Goal: Information Seeking & Learning: Check status

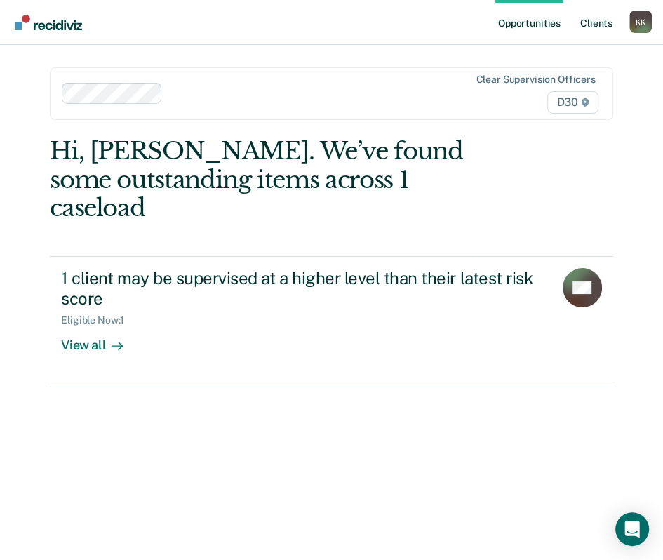
click at [596, 25] on link "Client s" at bounding box center [596, 22] width 38 height 45
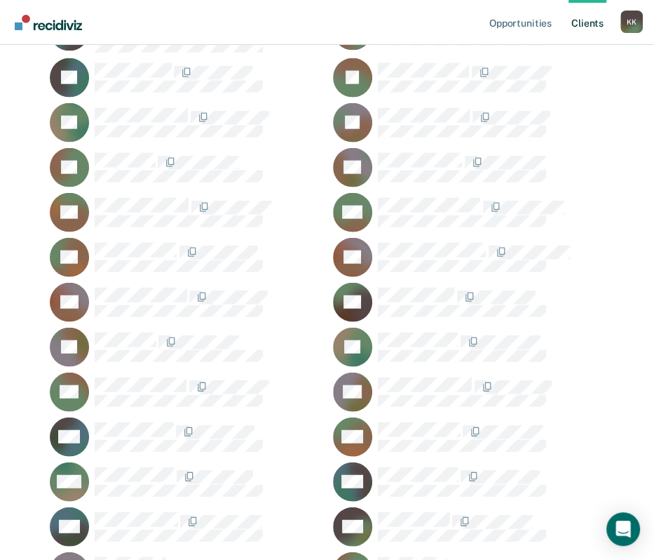
scroll to position [2020, 0]
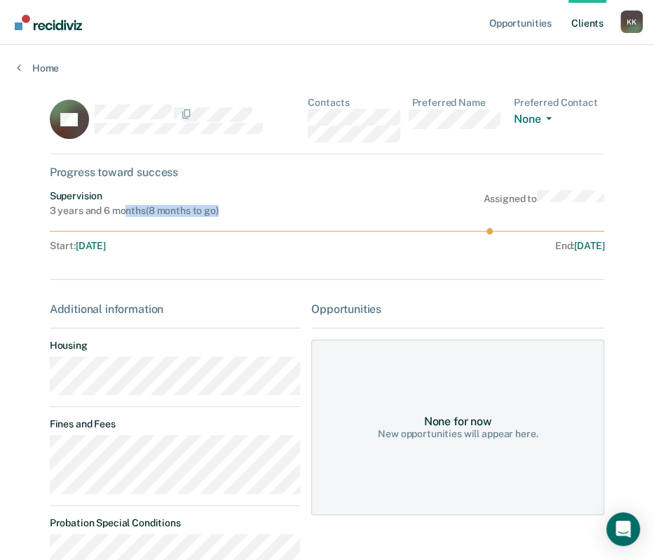
drag, startPoint x: 197, startPoint y: 208, endPoint x: 119, endPoint y: 208, distance: 77.9
click at [119, 208] on div "Supervision 3 years and 6 months ( 8 months to go ) Assigned to" at bounding box center [327, 203] width 555 height 27
click at [20, 65] on icon at bounding box center [19, 67] width 4 height 11
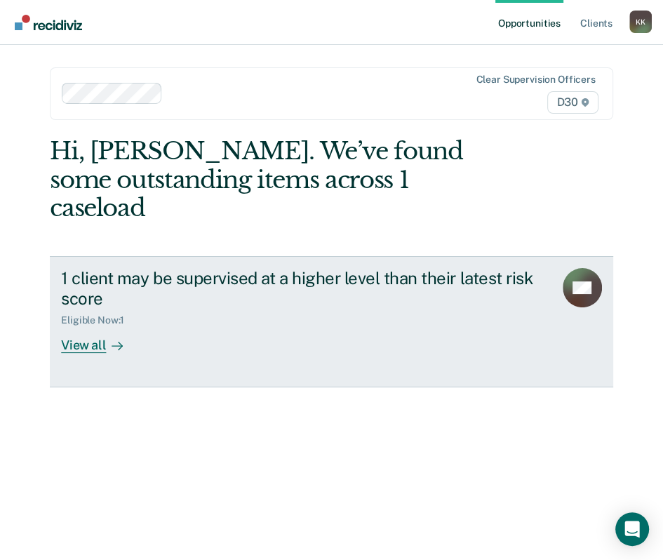
click at [276, 272] on div "1 client may be supervised at a higher level than their latest risk score" at bounding box center [302, 288] width 482 height 41
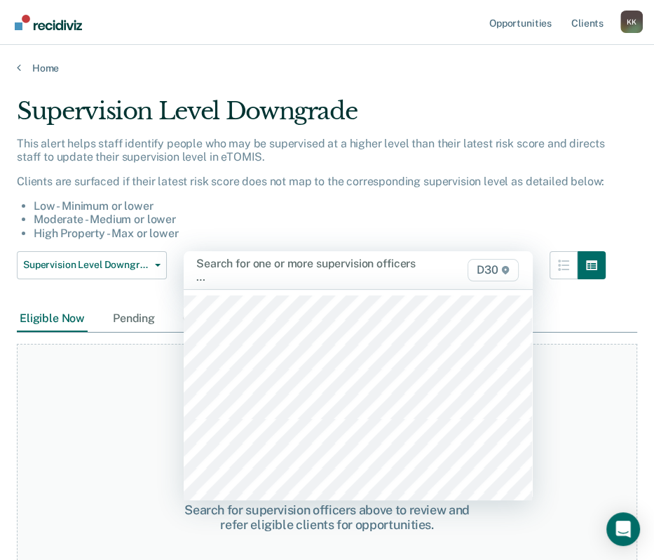
click at [255, 279] on div "Search for one or more supervision officers …" at bounding box center [309, 270] width 226 height 27
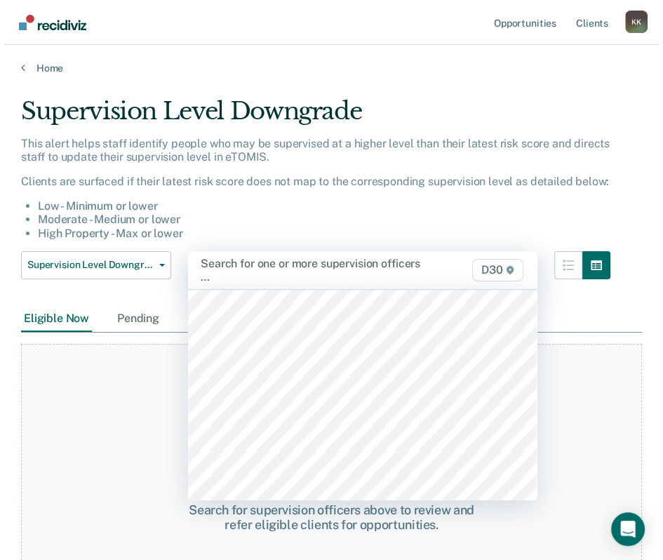
scroll to position [224, 0]
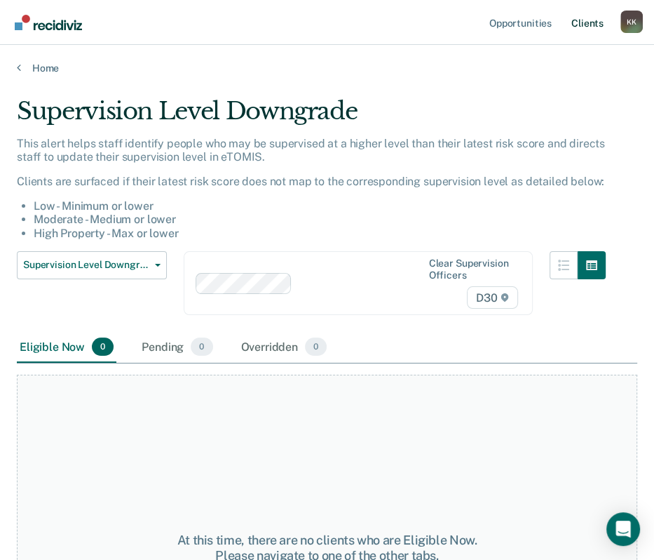
click at [600, 25] on link "Client s" at bounding box center [588, 22] width 38 height 45
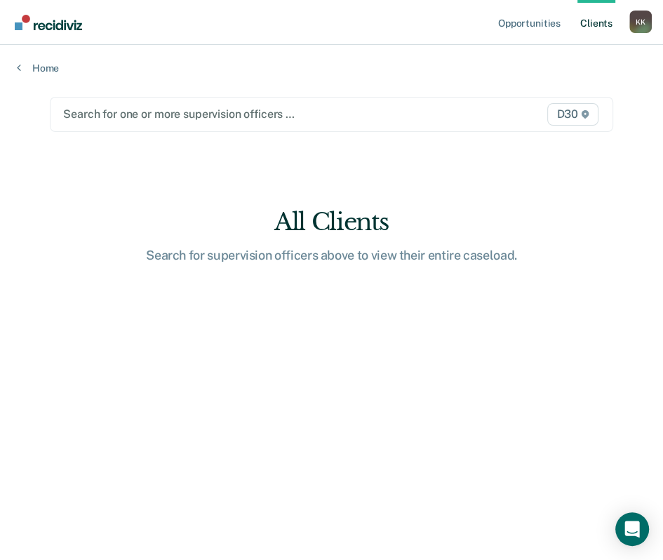
click at [172, 118] on div at bounding box center [250, 114] width 375 height 16
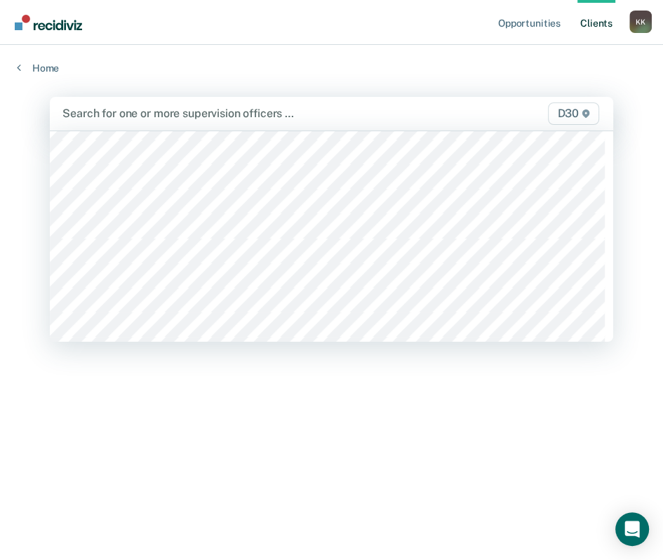
scroll to position [112, 0]
click at [167, 118] on div at bounding box center [249, 113] width 375 height 16
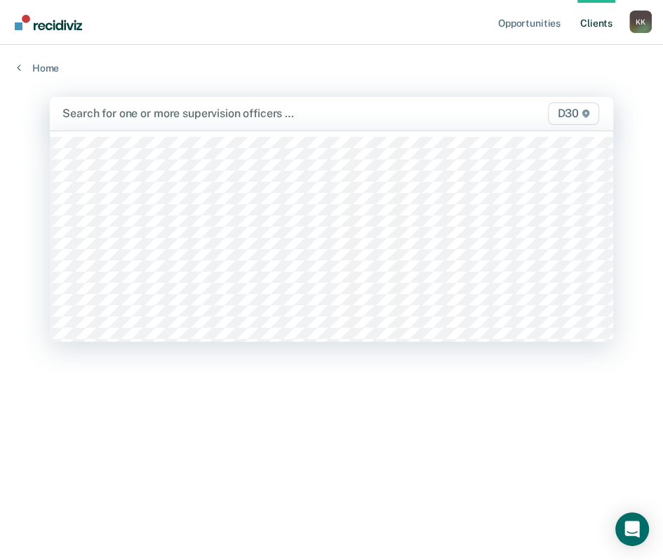
click at [153, 119] on div at bounding box center [249, 113] width 375 height 16
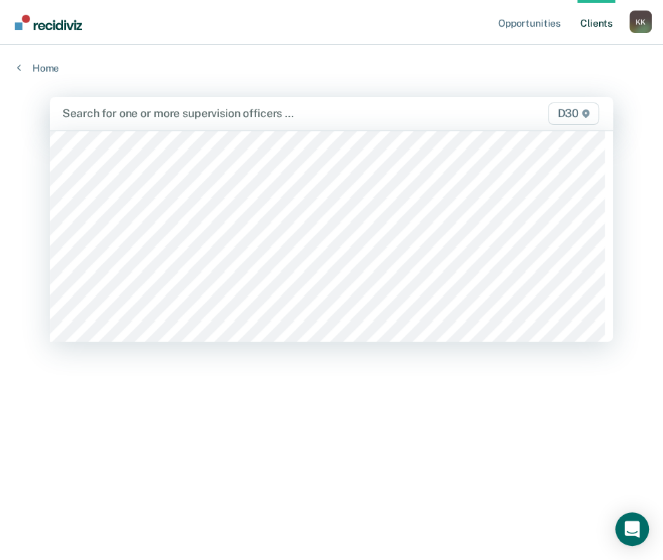
scroll to position [561, 0]
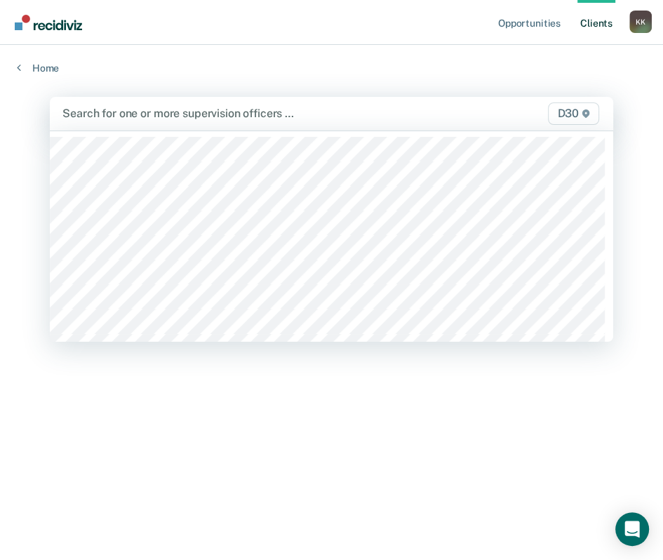
click at [154, 118] on div at bounding box center [249, 113] width 375 height 16
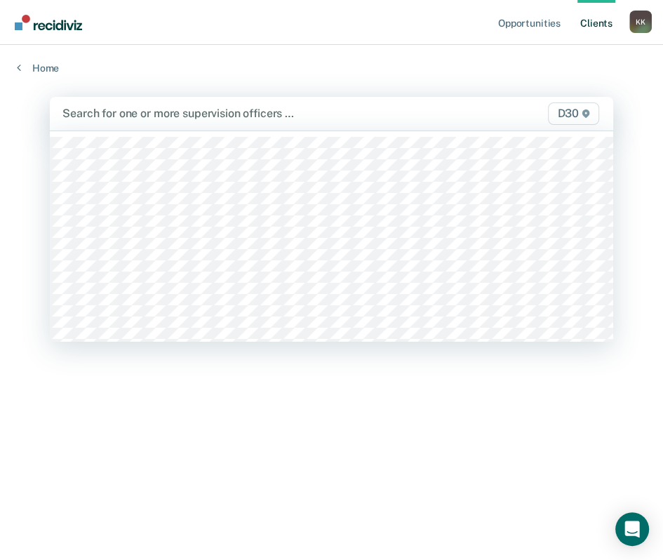
click at [126, 121] on div at bounding box center [249, 113] width 375 height 16
click at [144, 116] on div at bounding box center [249, 113] width 375 height 16
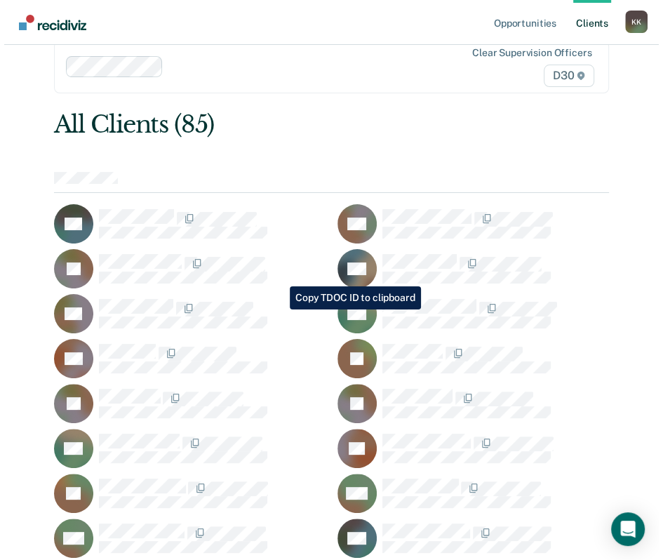
scroll to position [0, 0]
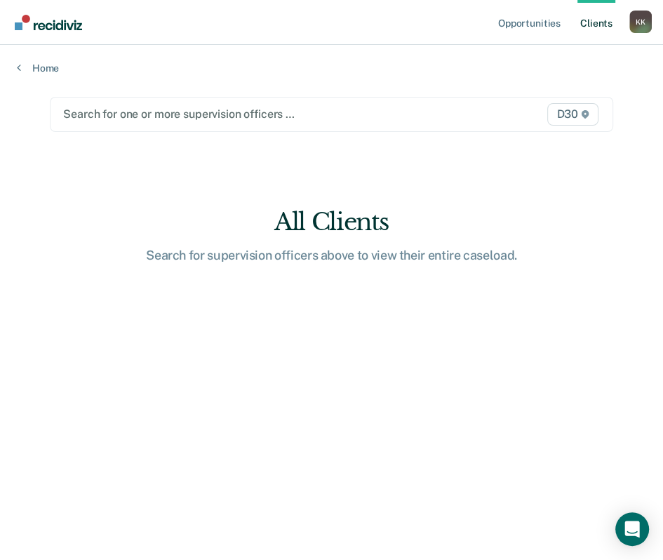
click at [145, 115] on div at bounding box center [250, 114] width 375 height 16
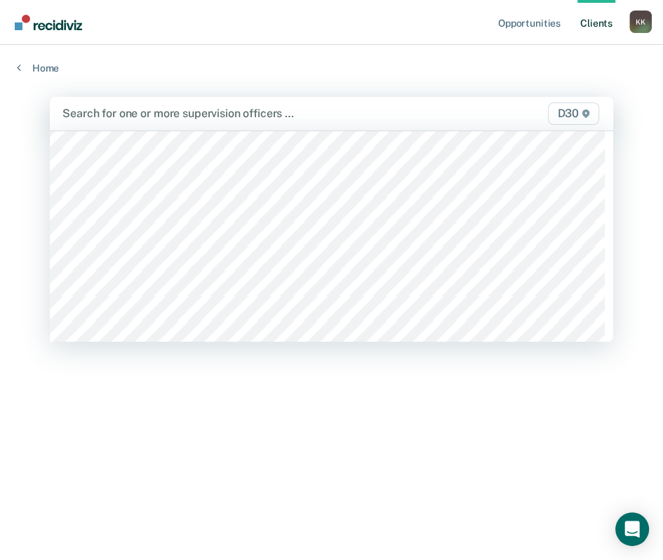
scroll to position [1122, 0]
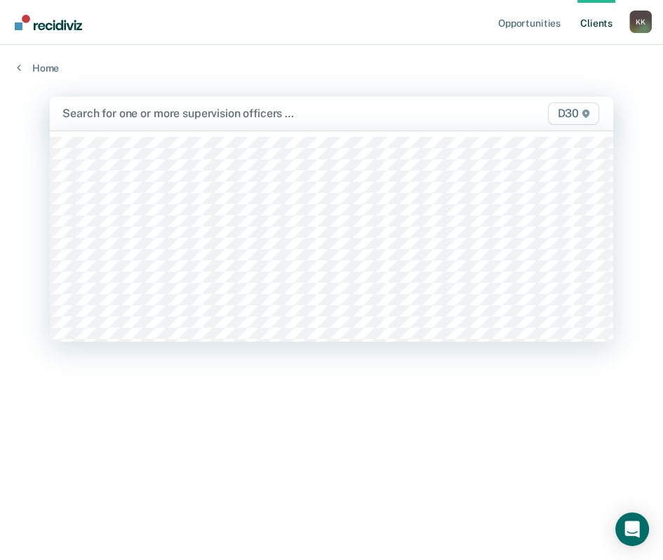
click at [150, 121] on div at bounding box center [249, 113] width 375 height 16
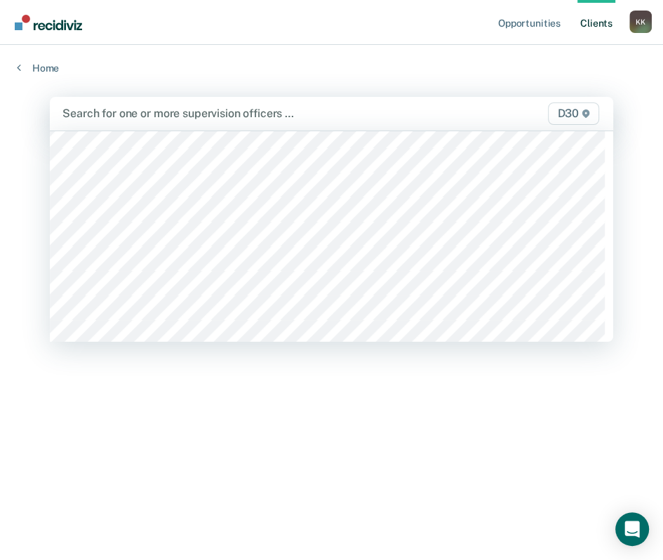
scroll to position [1529, 0]
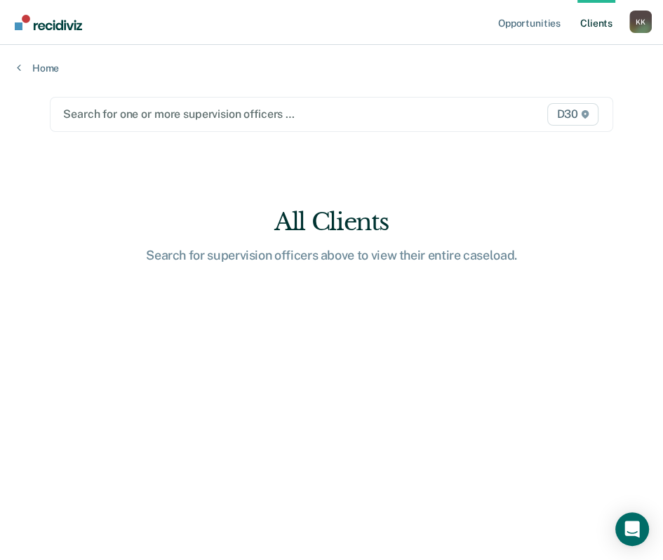
click at [145, 116] on div at bounding box center [250, 114] width 375 height 16
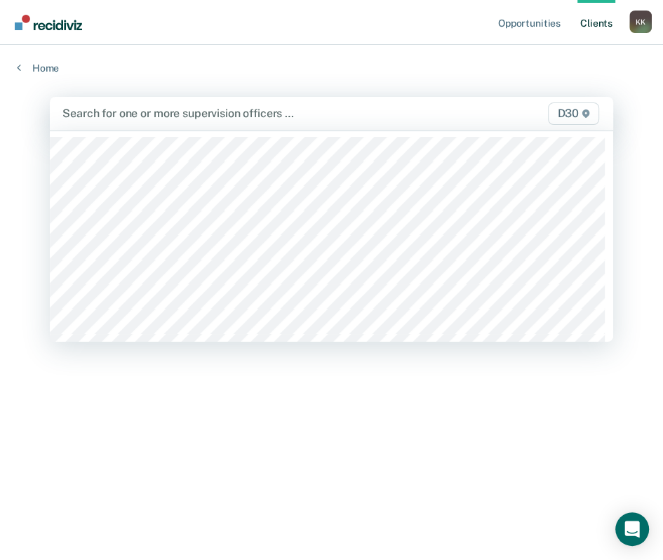
click at [149, 121] on div "Search for one or more supervision officers …" at bounding box center [250, 113] width 378 height 19
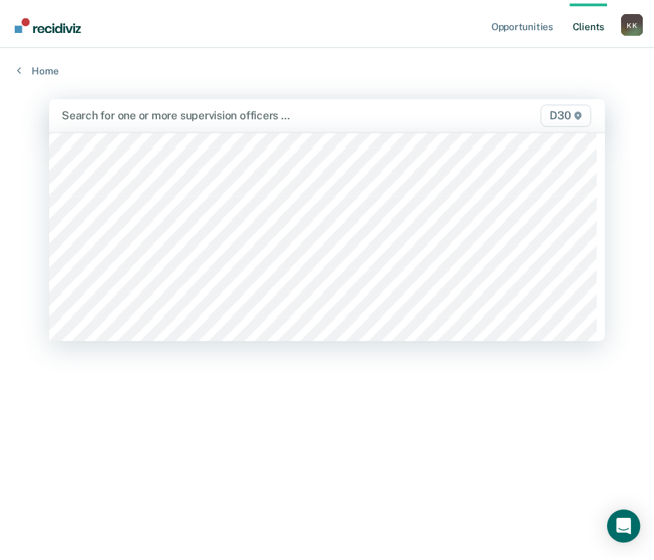
scroll to position [1473, 0]
